Goal: Manage account settings

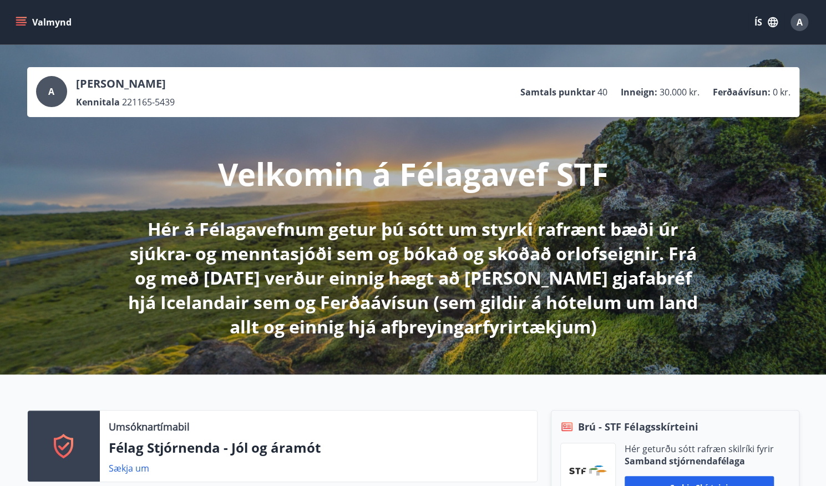
click at [21, 24] on icon "menu" at bounding box center [21, 24] width 10 height 1
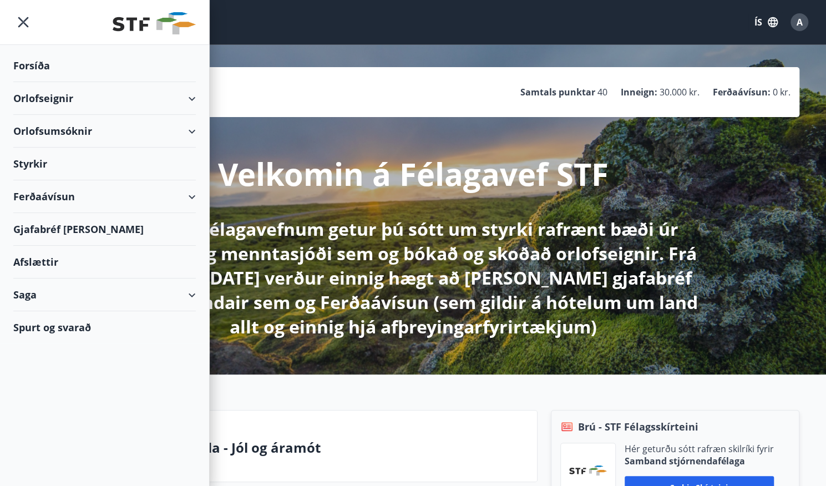
click at [54, 164] on div "Styrkir" at bounding box center [104, 164] width 182 height 33
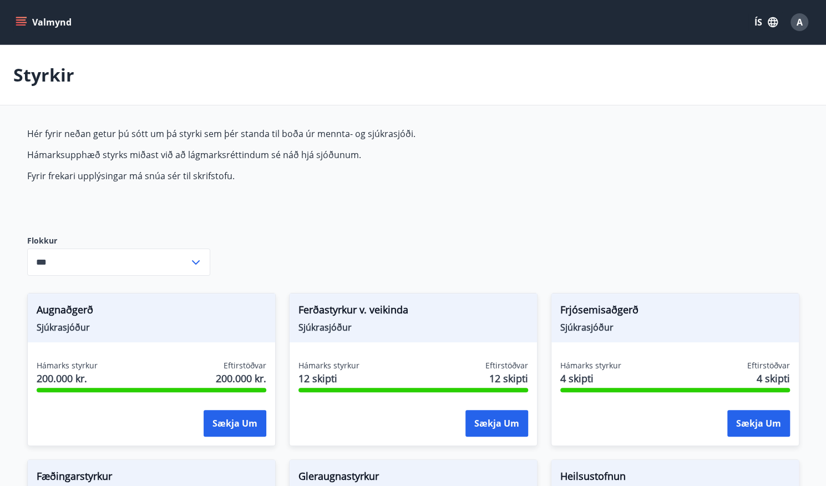
type input "***"
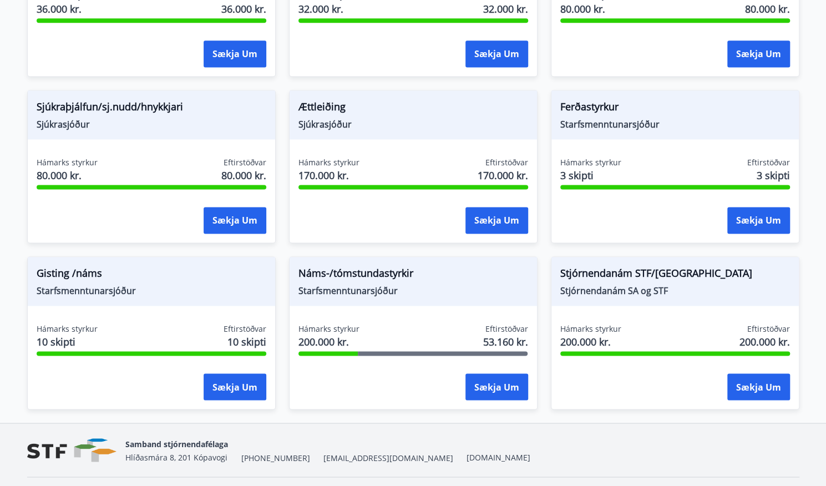
scroll to position [866, 0]
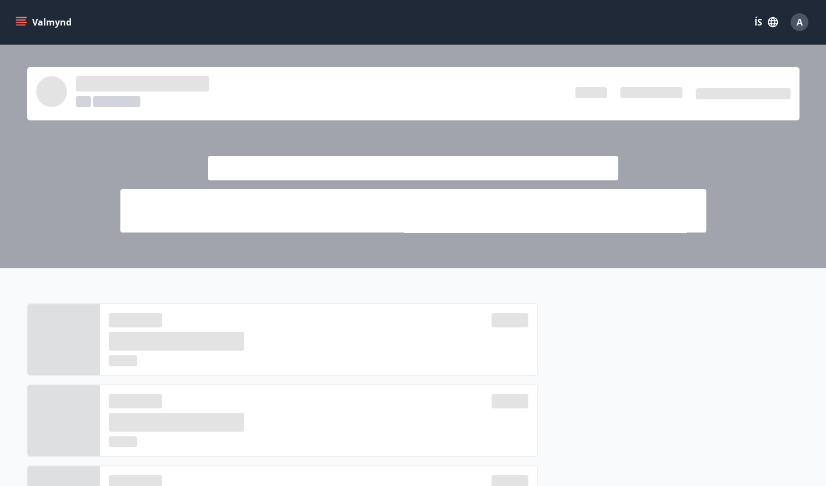
click at [16, 17] on icon "menu" at bounding box center [22, 17] width 12 height 1
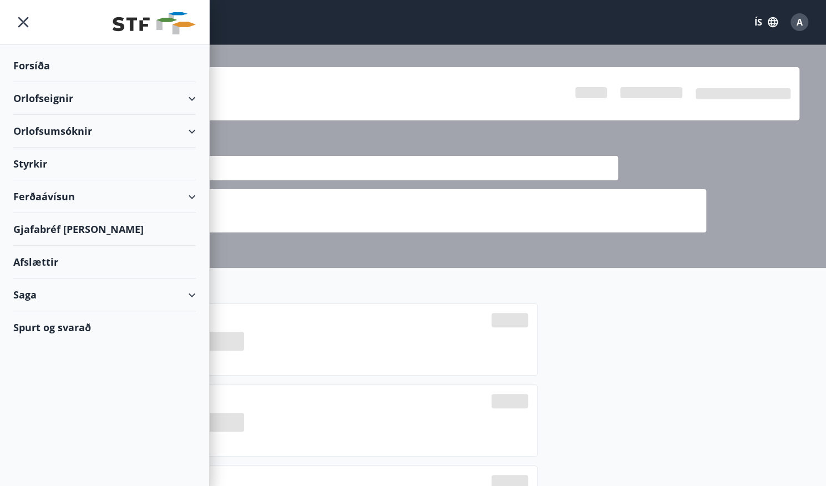
click at [185, 290] on div "Saga" at bounding box center [104, 294] width 182 height 33
click at [50, 367] on div "Umsóknir" at bounding box center [104, 369] width 165 height 23
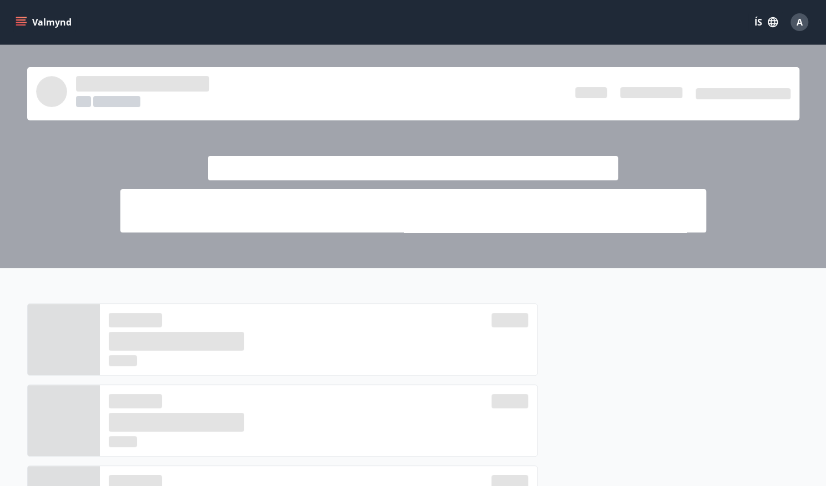
click at [20, 26] on icon "menu" at bounding box center [21, 22] width 11 height 11
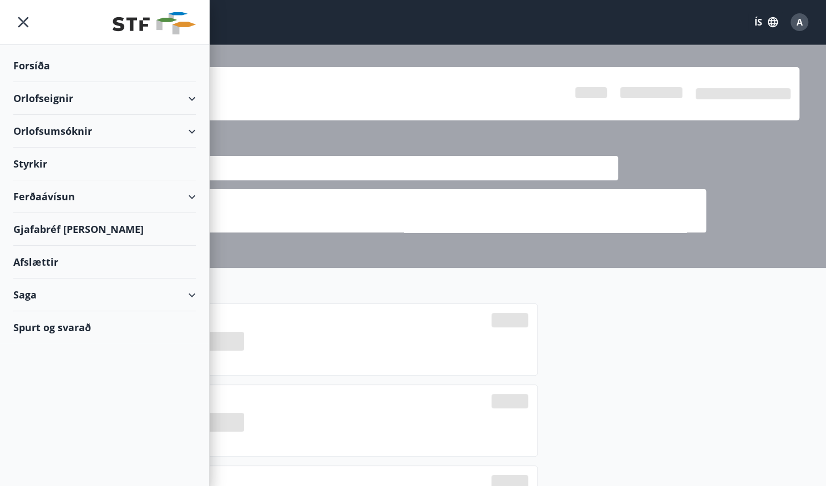
click at [189, 293] on div "Saga" at bounding box center [104, 294] width 182 height 33
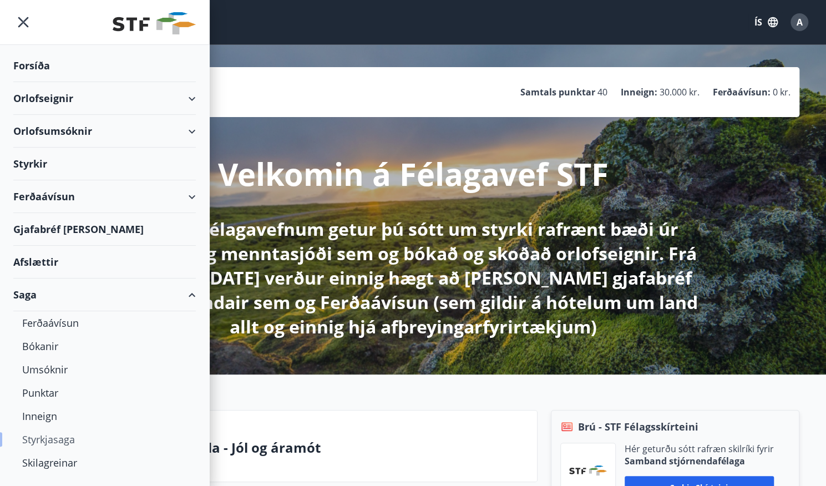
click at [51, 441] on div "Styrkjasaga" at bounding box center [104, 439] width 165 height 23
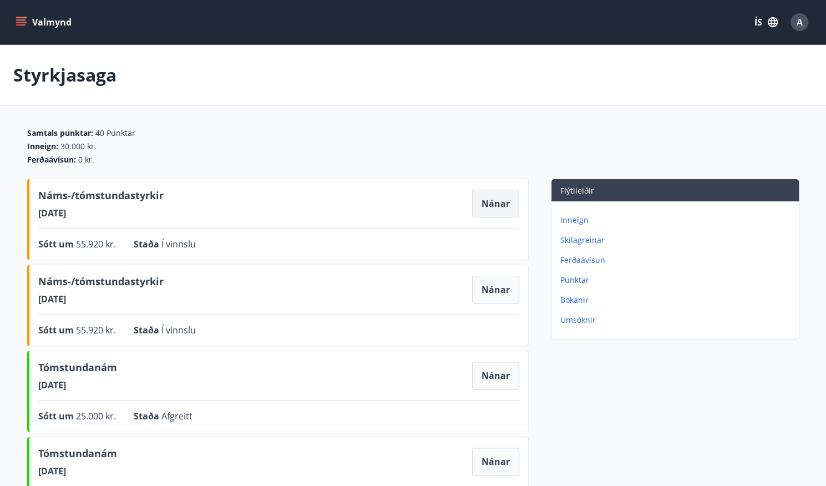
click at [509, 210] on button "Nánar" at bounding box center [495, 204] width 47 height 28
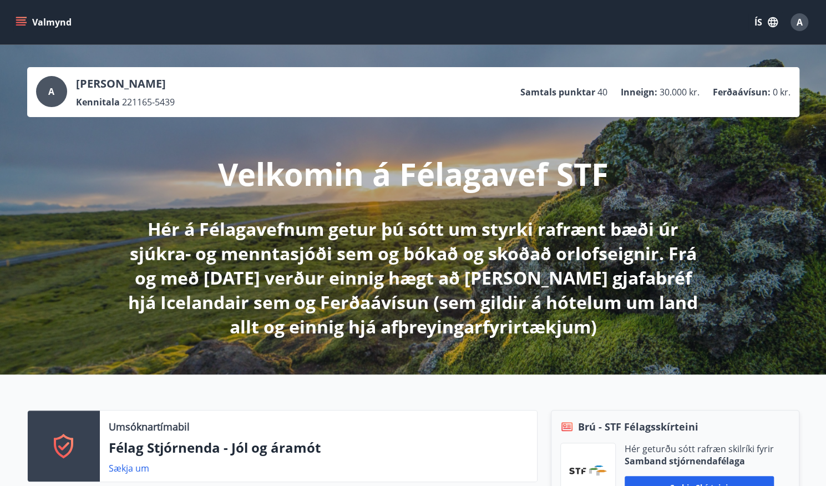
click at [26, 23] on icon "menu" at bounding box center [22, 22] width 12 height 1
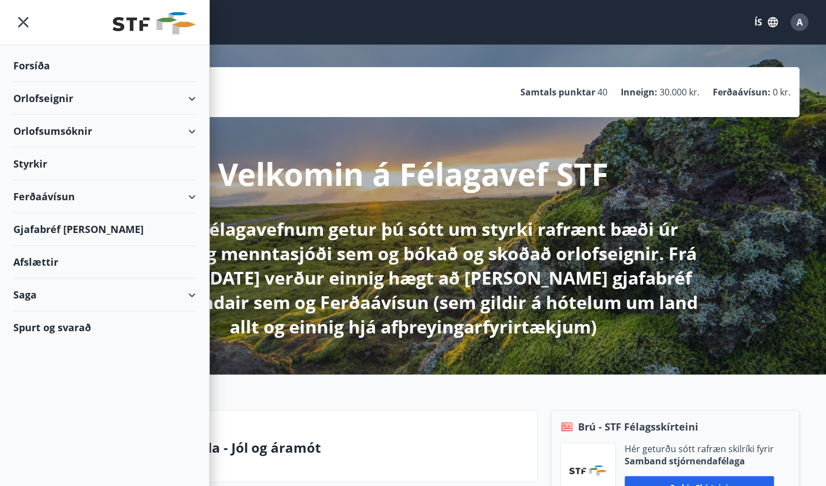
click at [30, 162] on div "Styrkir" at bounding box center [104, 164] width 182 height 33
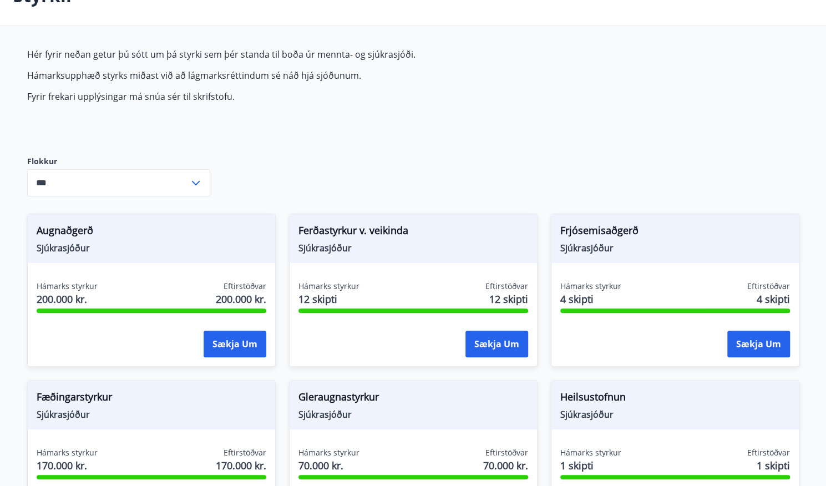
scroll to position [63, 0]
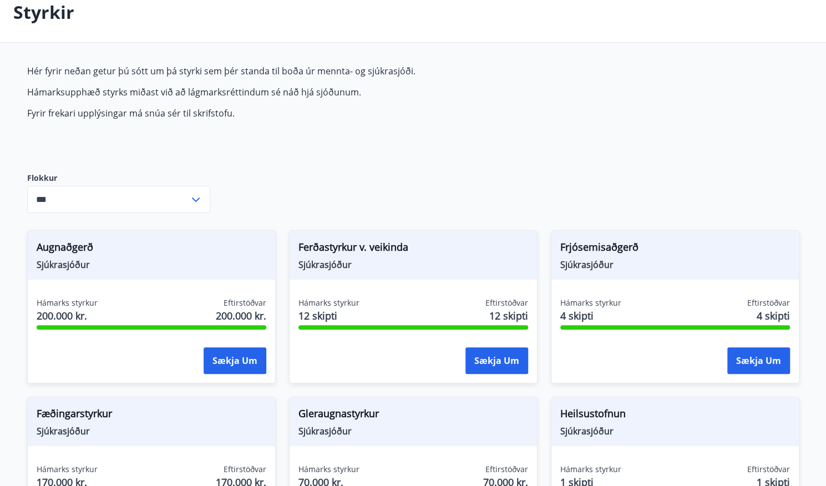
click at [191, 198] on icon at bounding box center [195, 199] width 13 height 13
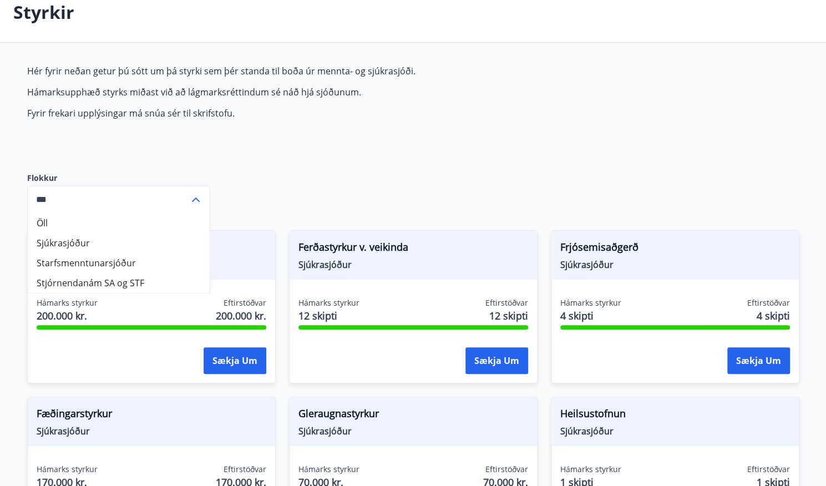
click at [47, 241] on li "Sjúkrasjóður" at bounding box center [119, 243] width 182 height 20
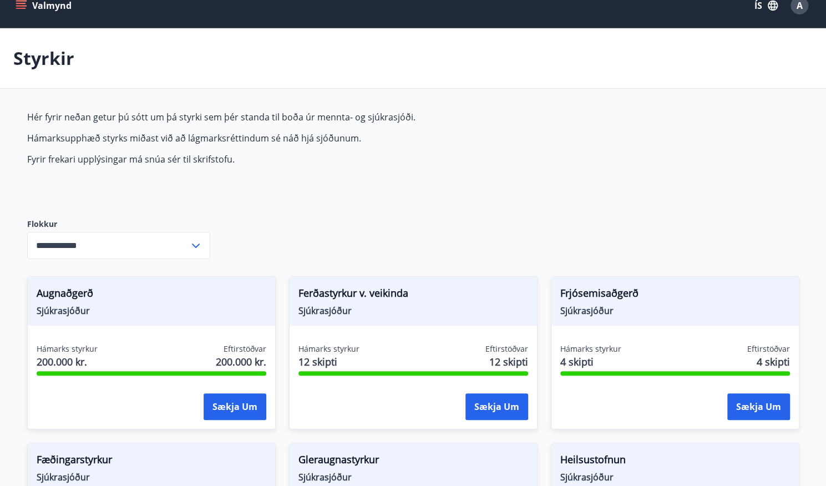
scroll to position [0, 0]
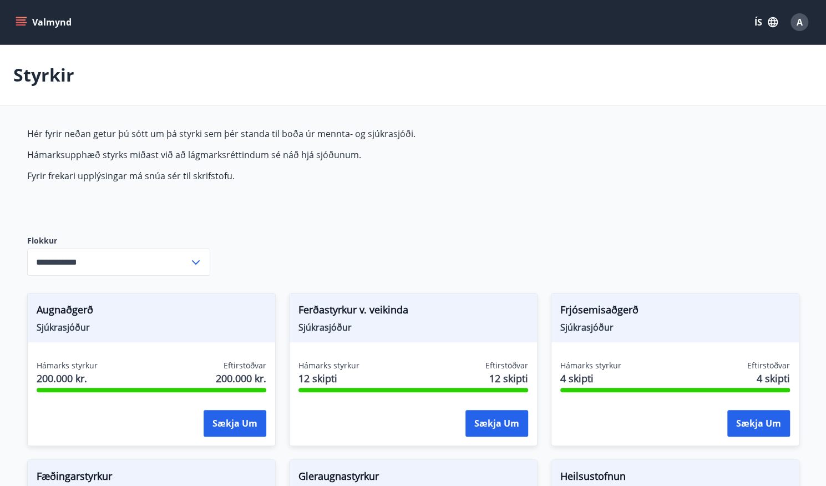
click at [193, 261] on icon at bounding box center [196, 262] width 8 height 4
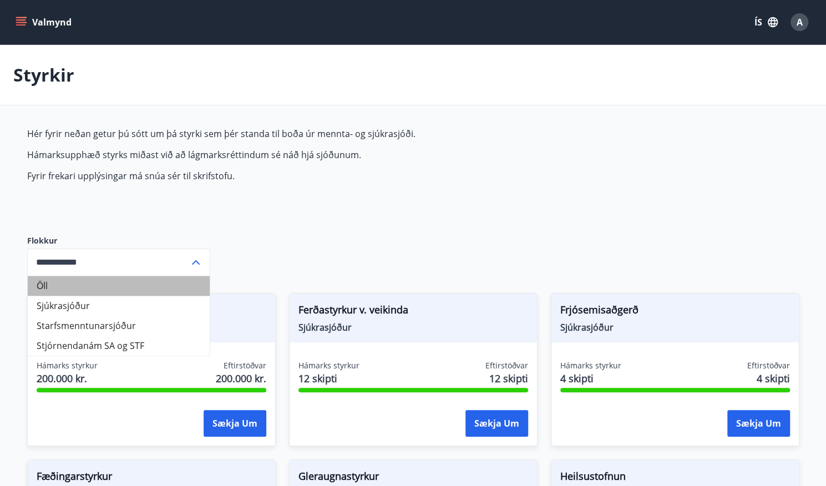
click at [40, 282] on li "Öll" at bounding box center [119, 286] width 182 height 20
type input "***"
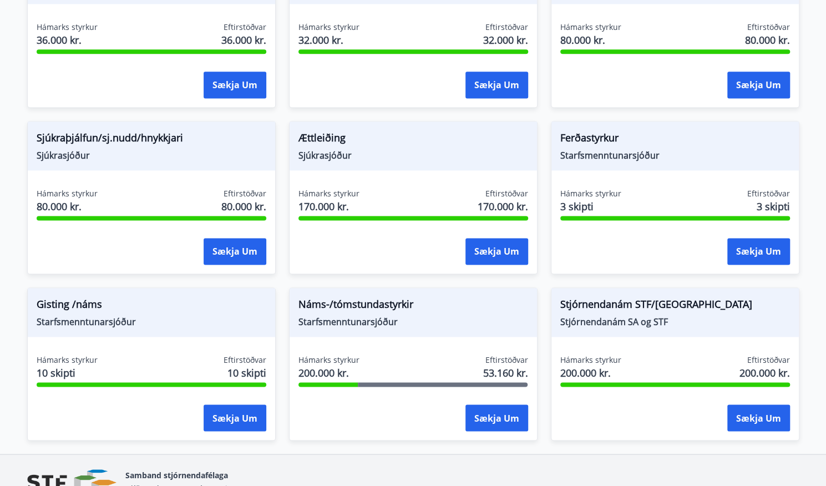
scroll to position [840, 0]
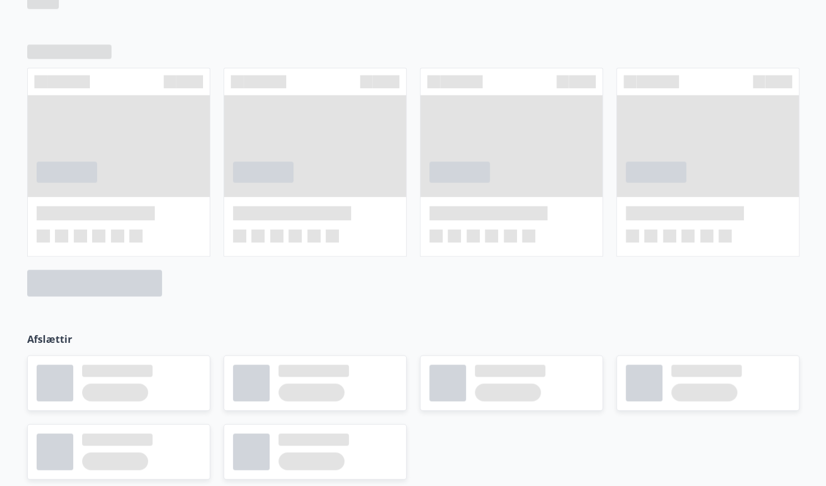
drag, startPoint x: 766, startPoint y: 392, endPoint x: 790, endPoint y: 367, distance: 34.9
click at [767, 392] on div at bounding box center [707, 382] width 183 height 55
click at [689, 332] on p "Afslættir" at bounding box center [413, 339] width 772 height 14
click at [639, 75] on span at bounding box center [657, 81] width 43 height 13
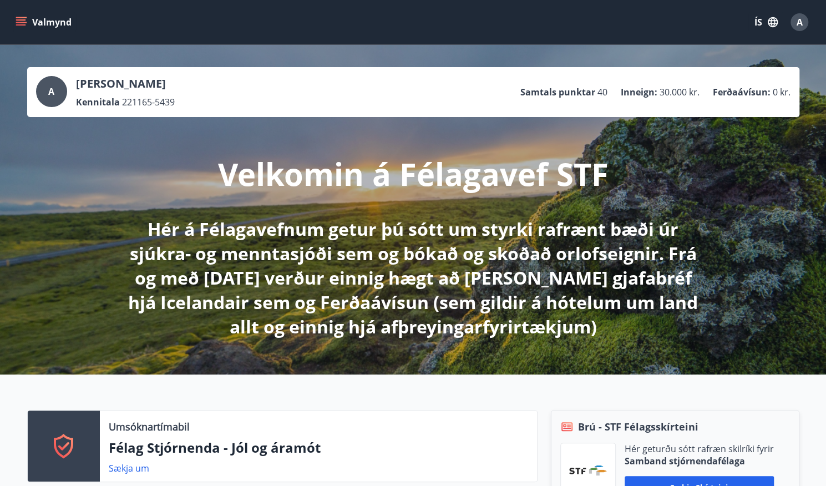
click at [21, 19] on icon "menu" at bounding box center [21, 19] width 10 height 1
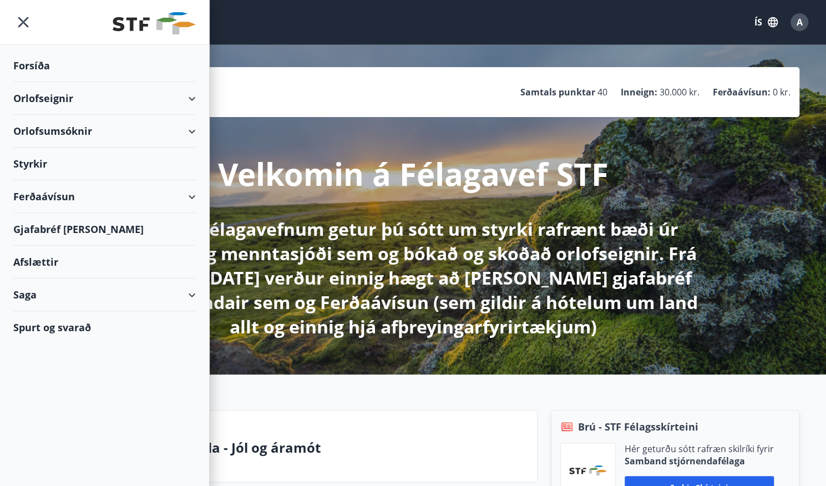
click at [192, 296] on div "Saga" at bounding box center [104, 294] width 182 height 33
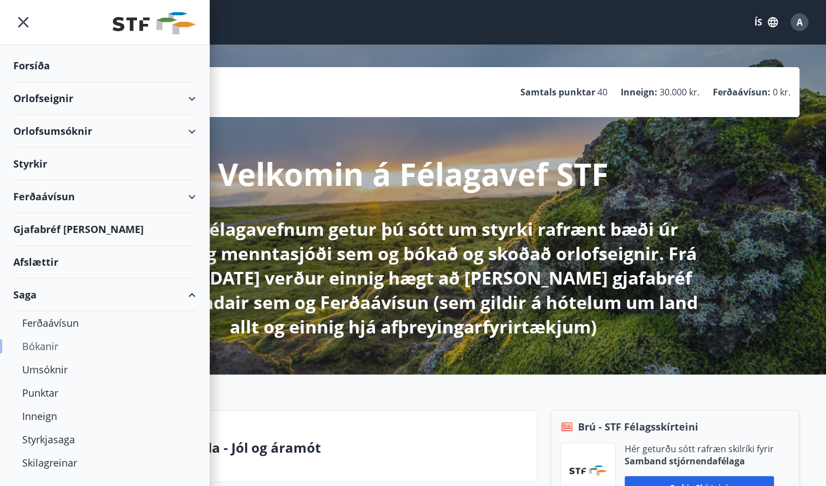
click at [67, 353] on div "Bókanir" at bounding box center [104, 345] width 165 height 23
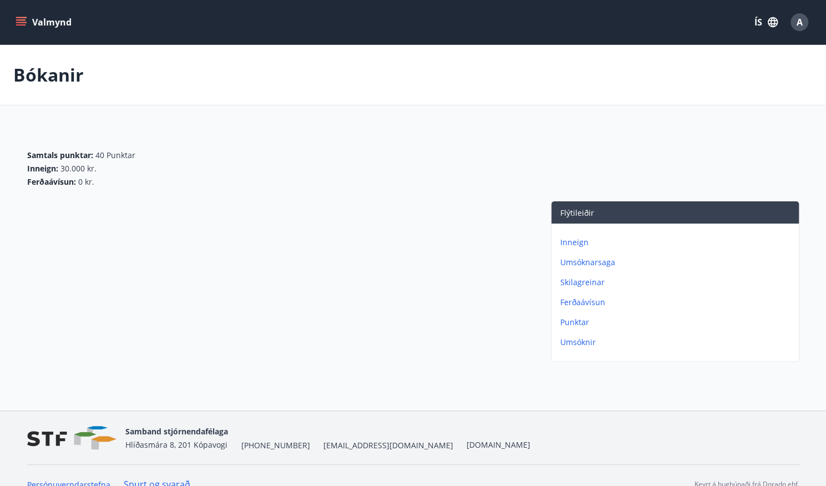
click at [19, 26] on icon "menu" at bounding box center [21, 22] width 11 height 11
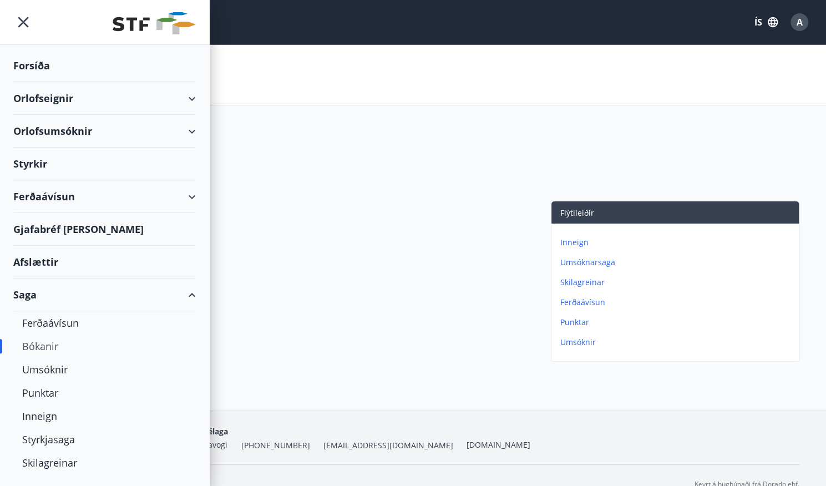
scroll to position [19, 0]
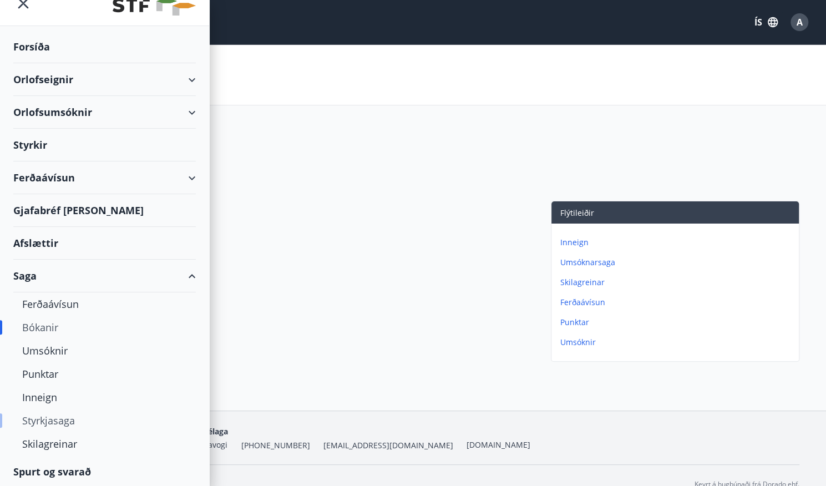
click at [59, 422] on div "Styrkjasaga" at bounding box center [104, 420] width 165 height 23
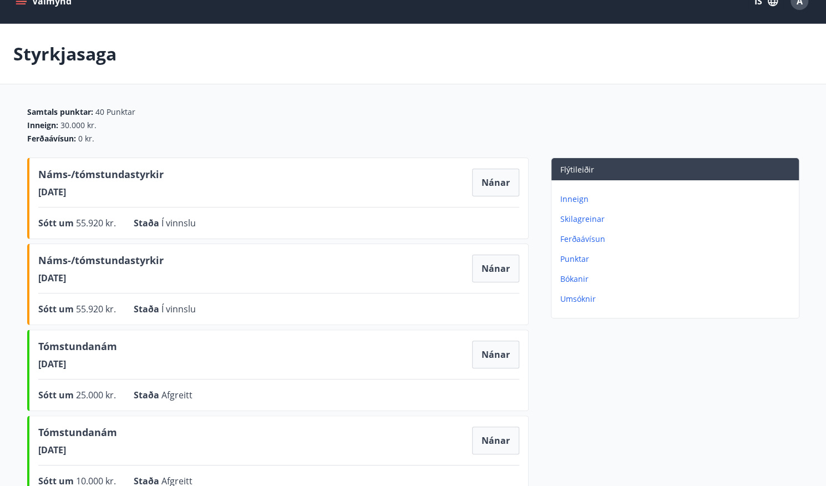
scroll to position [13, 0]
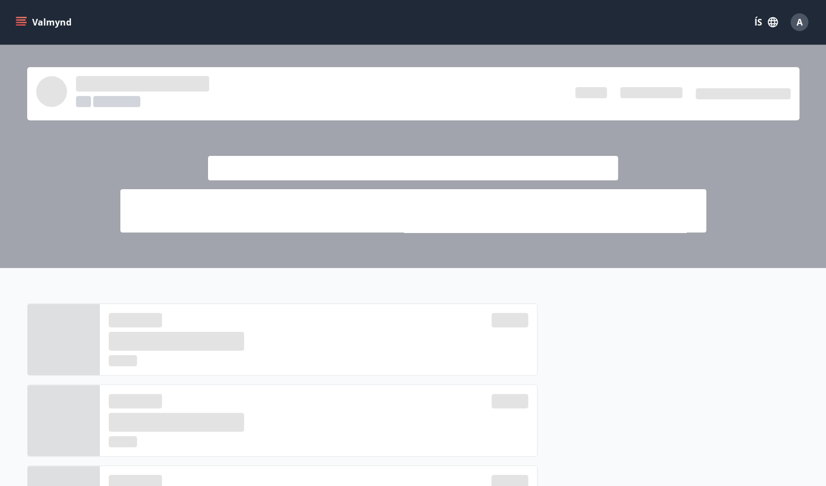
click at [794, 23] on div "A" at bounding box center [799, 22] width 18 height 18
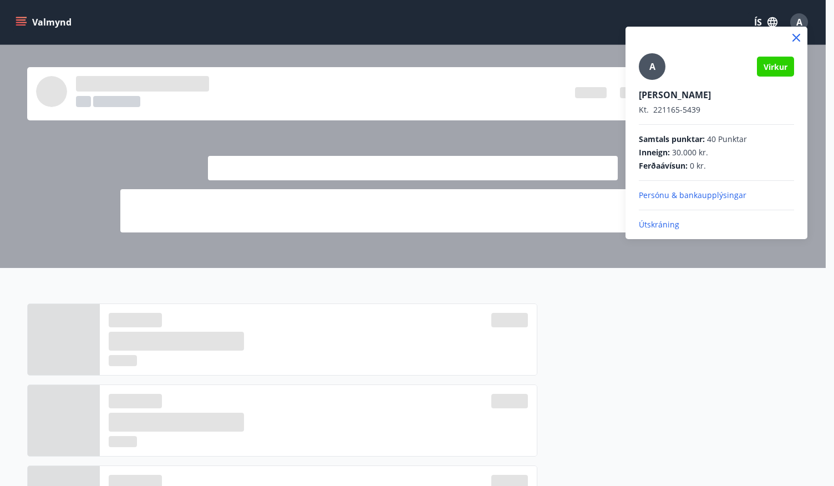
click at [723, 197] on p "Persónu & bankaupplýsingar" at bounding box center [716, 195] width 155 height 11
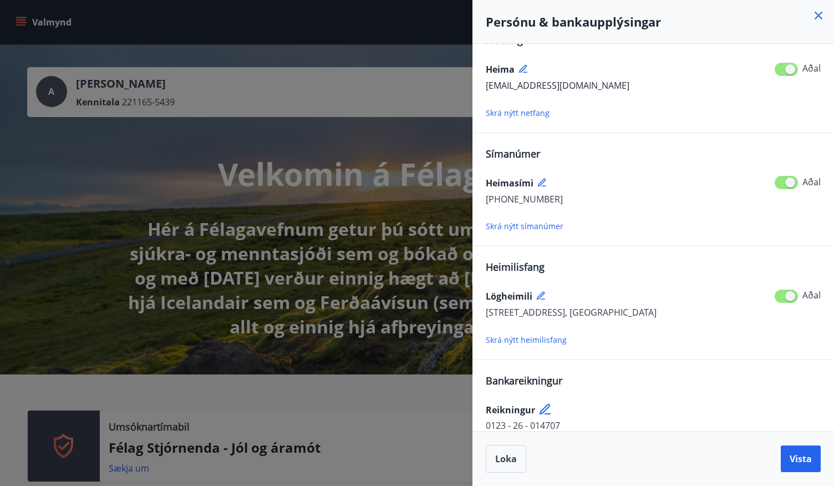
scroll to position [38, 0]
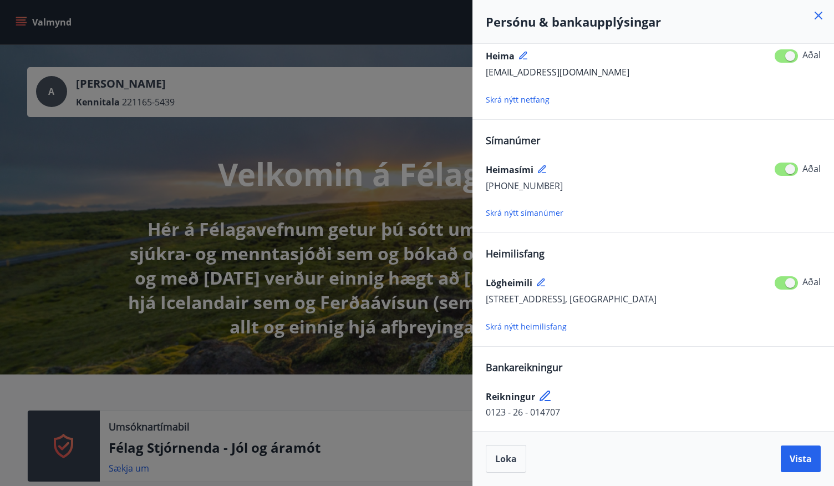
click at [283, 85] on div at bounding box center [417, 243] width 834 height 486
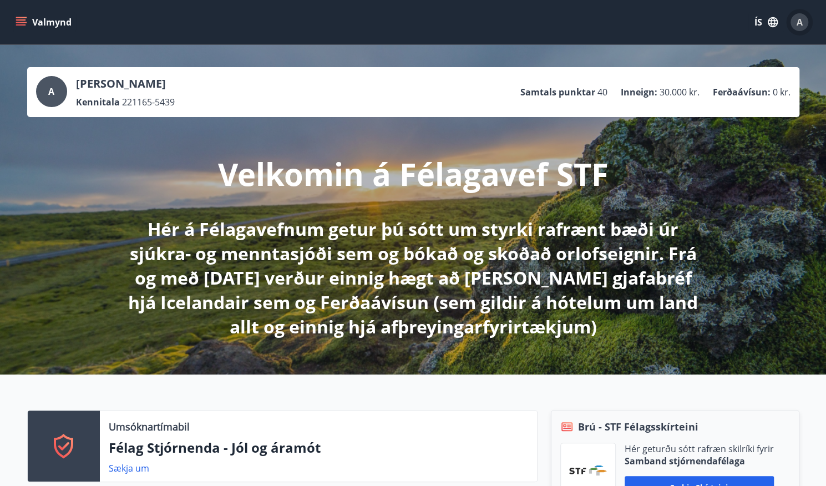
click at [794, 23] on div "A" at bounding box center [799, 22] width 18 height 18
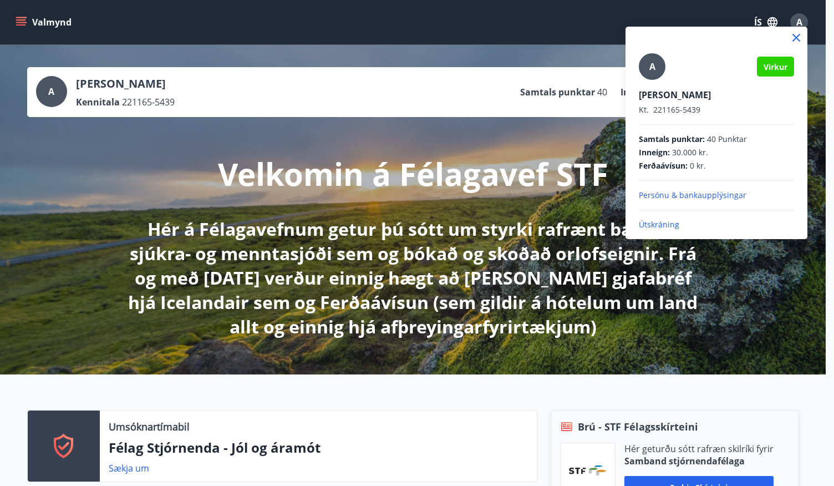
click at [669, 225] on p "Útskráning" at bounding box center [716, 224] width 155 height 11
